Goal: Task Accomplishment & Management: Complete application form

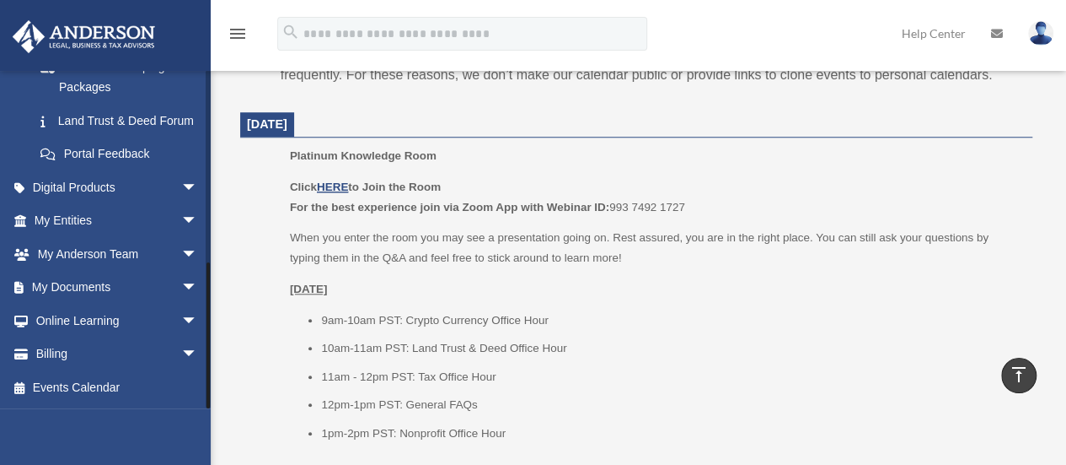
scroll to position [665, 0]
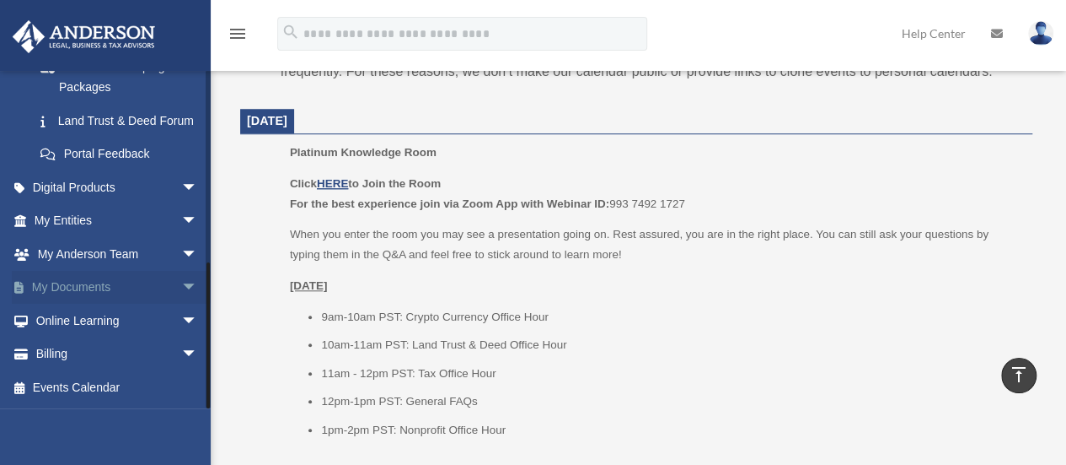
click at [181, 286] on span "arrow_drop_down" at bounding box center [198, 288] width 34 height 35
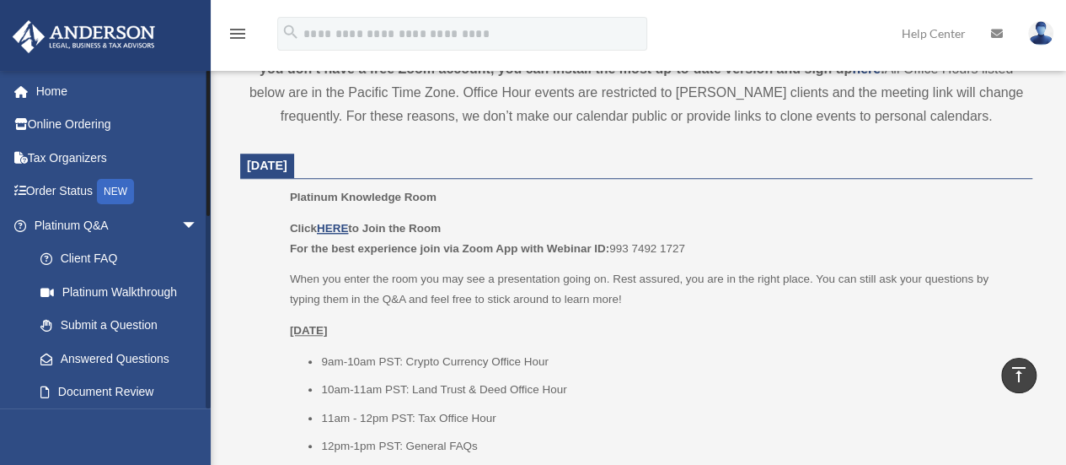
scroll to position [620, 0]
click at [51, 85] on link "Home" at bounding box center [118, 91] width 212 height 34
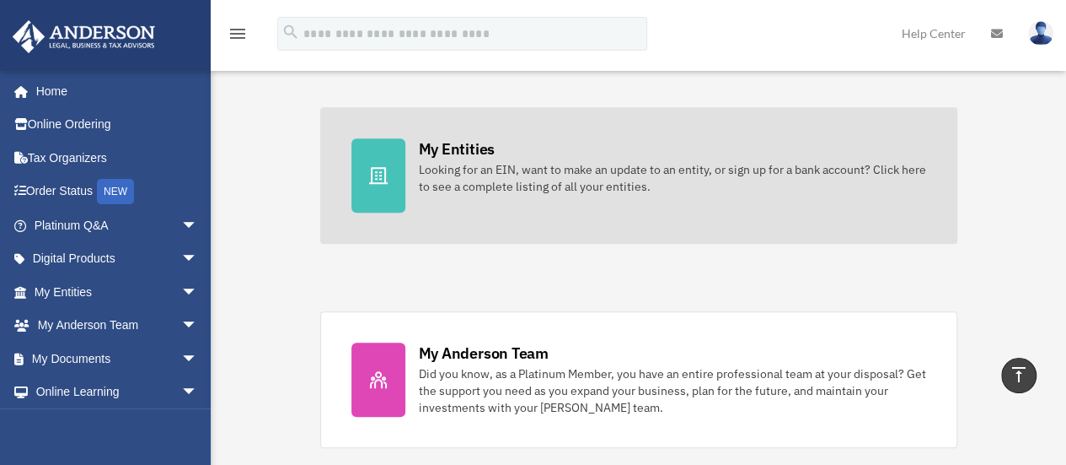
scroll to position [496, 0]
click at [377, 175] on icon at bounding box center [378, 176] width 20 height 20
click at [459, 153] on div "My Entities" at bounding box center [457, 149] width 76 height 21
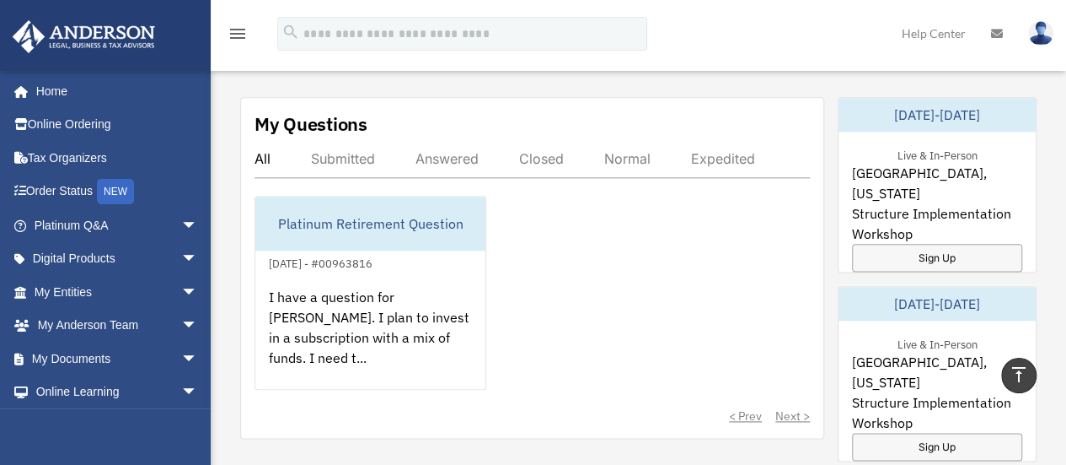
scroll to position [940, 0]
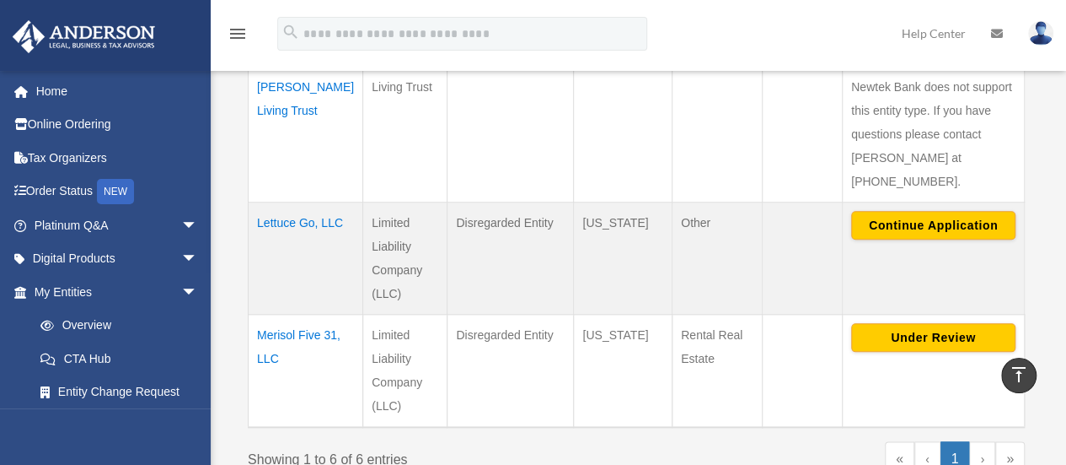
scroll to position [808, 0]
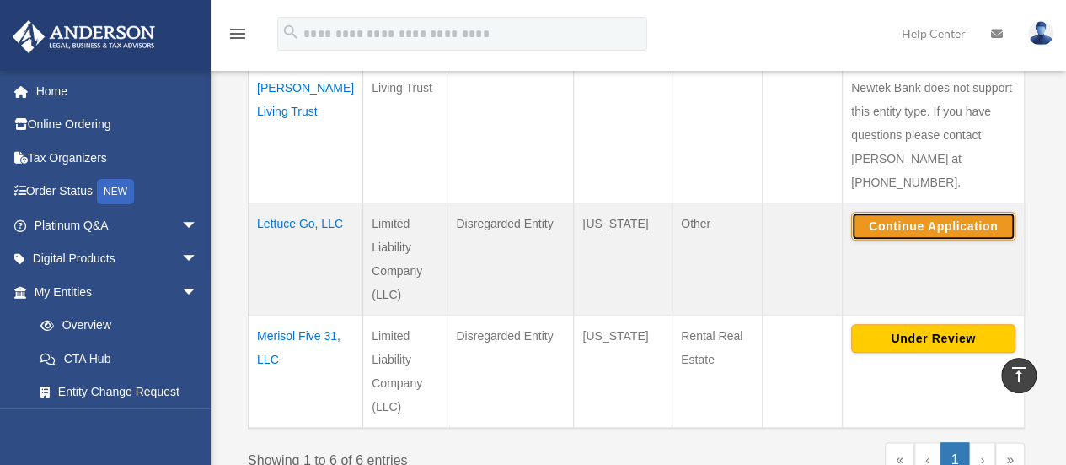
click at [929, 212] on button "Continue Application" at bounding box center [934, 226] width 164 height 29
